Goal: Browse casually: Explore the website without a specific task or goal

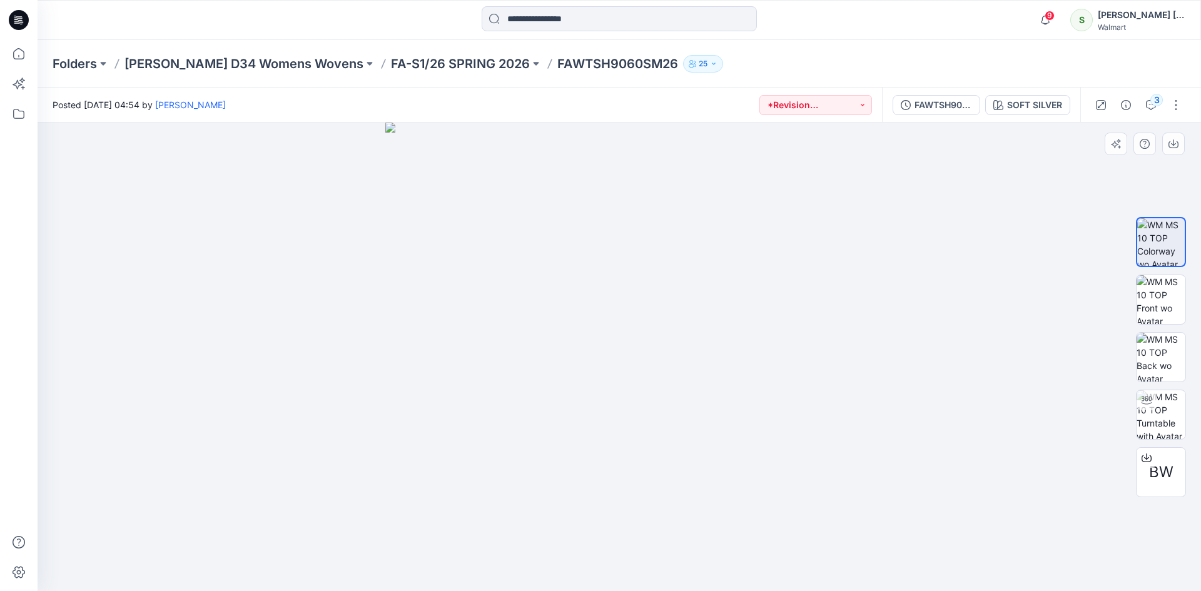
drag, startPoint x: 630, startPoint y: 318, endPoint x: 694, endPoint y: 320, distance: 63.8
click at [693, 320] on img at bounding box center [619, 357] width 469 height 469
click at [23, 24] on icon at bounding box center [19, 20] width 20 height 20
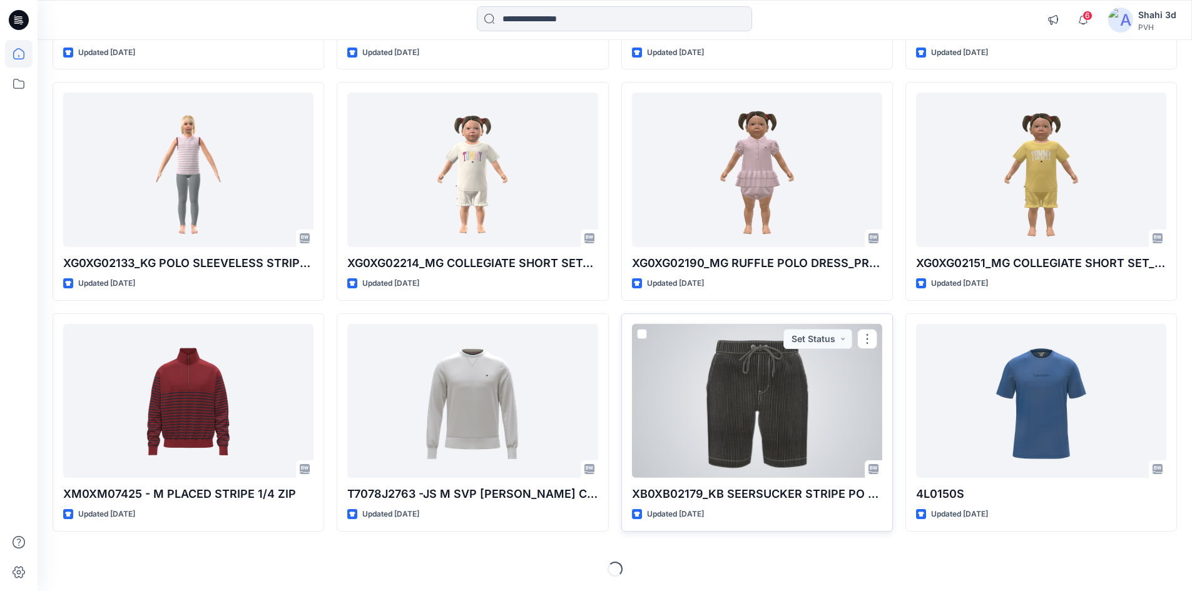
scroll to position [1018, 0]
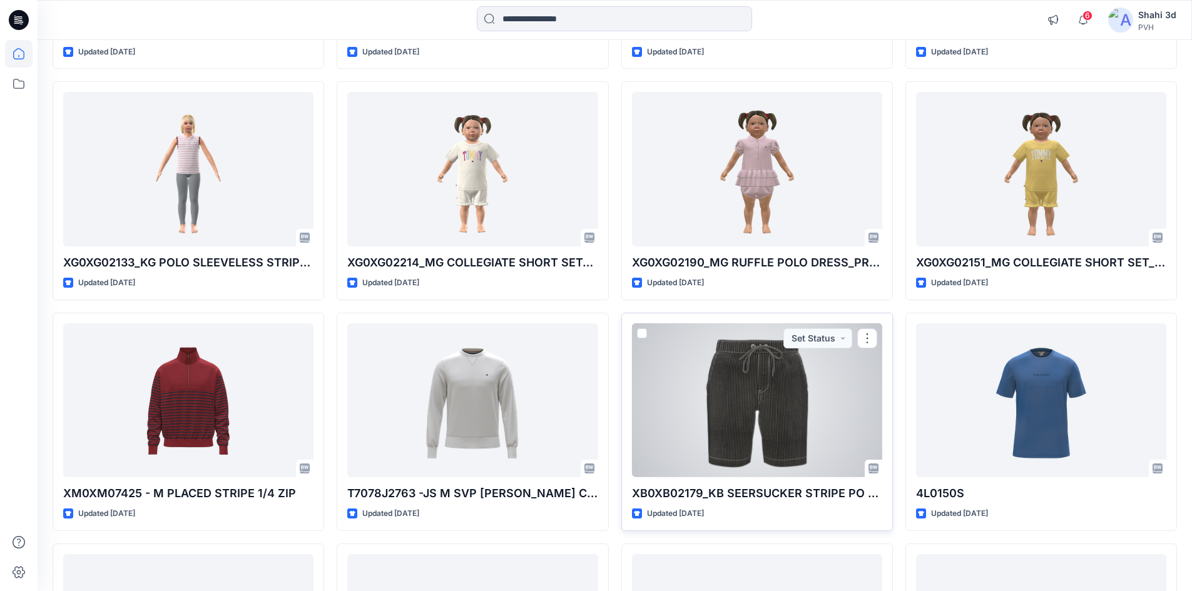
click at [750, 413] on div at bounding box center [757, 400] width 250 height 155
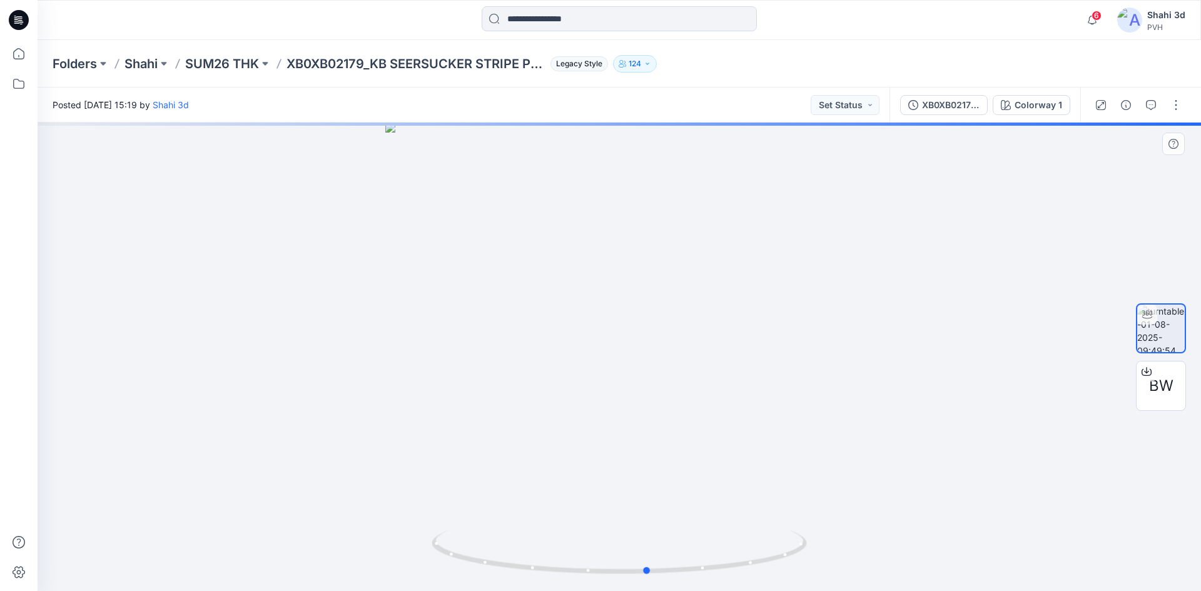
drag, startPoint x: 691, startPoint y: 354, endPoint x: 750, endPoint y: 388, distance: 68.7
click at [750, 388] on div at bounding box center [620, 357] width 1164 height 469
drag, startPoint x: 694, startPoint y: 331, endPoint x: 709, endPoint y: 450, distance: 119.8
click at [709, 450] on img at bounding box center [619, 286] width 898 height 609
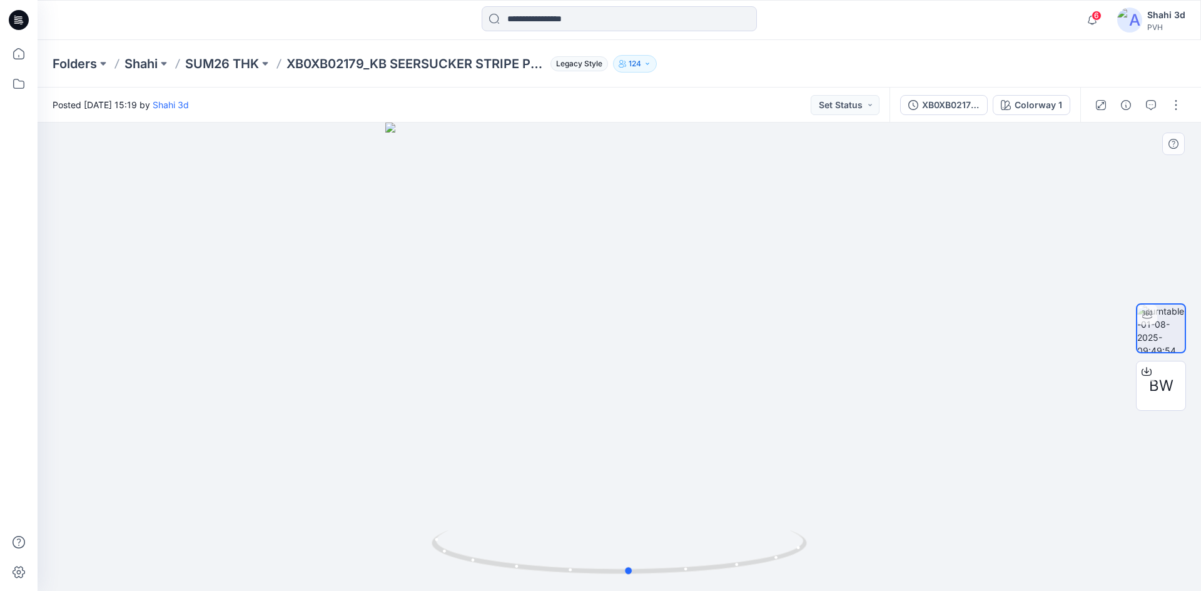
drag, startPoint x: 736, startPoint y: 405, endPoint x: 515, endPoint y: 396, distance: 221.0
click at [716, 444] on div at bounding box center [620, 357] width 1164 height 469
click at [16, 20] on icon at bounding box center [19, 20] width 20 height 20
